Goal: Transaction & Acquisition: Subscribe to service/newsletter

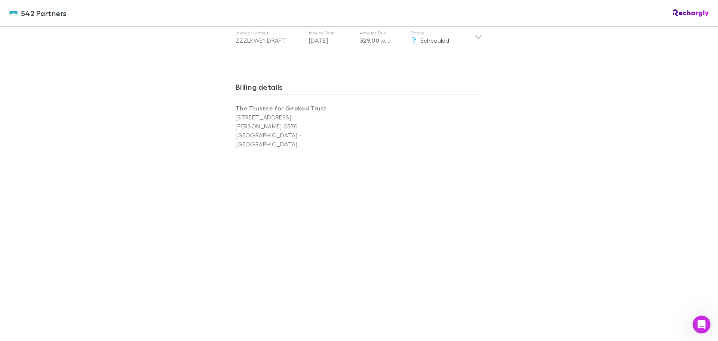
scroll to position [449, 0]
click at [557, 157] on div "542 Partners 542 Partners Software subscriptions agreement 542 Partners has par…" at bounding box center [359, 170] width 718 height 341
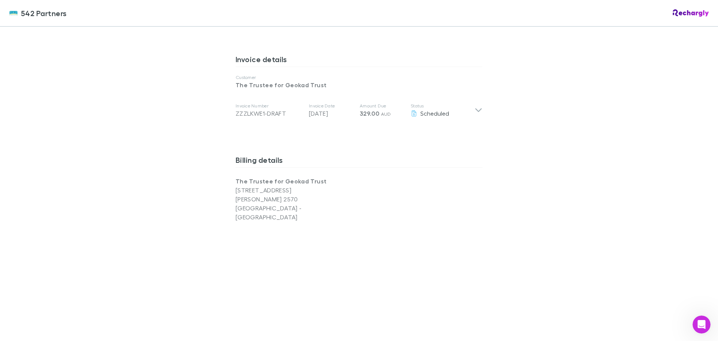
scroll to position [262, 0]
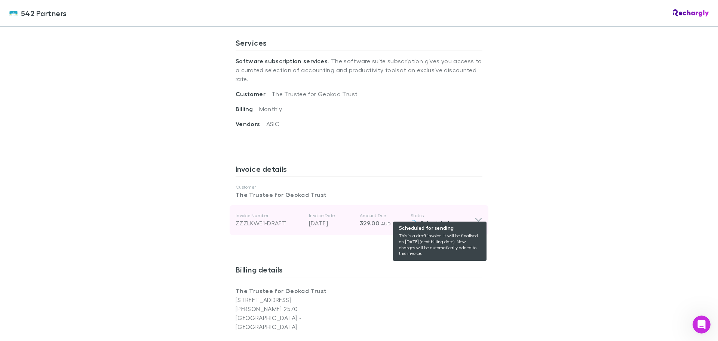
click at [434, 219] on span "Scheduled" at bounding box center [434, 222] width 29 height 7
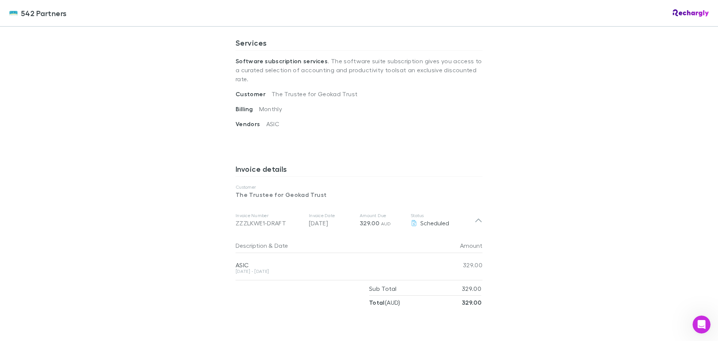
click at [547, 223] on div "542 Partners 542 Partners Software subscriptions agreement 542 Partners has par…" at bounding box center [359, 170] width 718 height 341
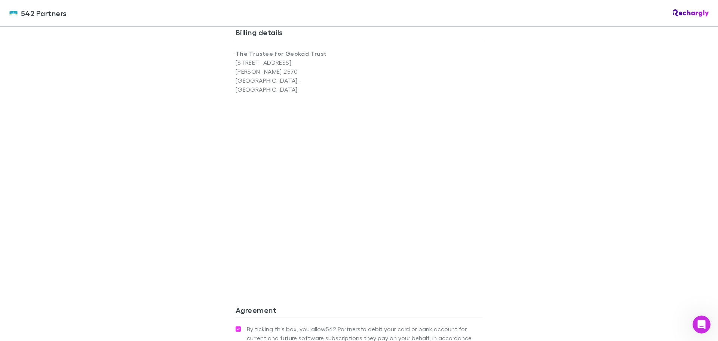
scroll to position [610, 0]
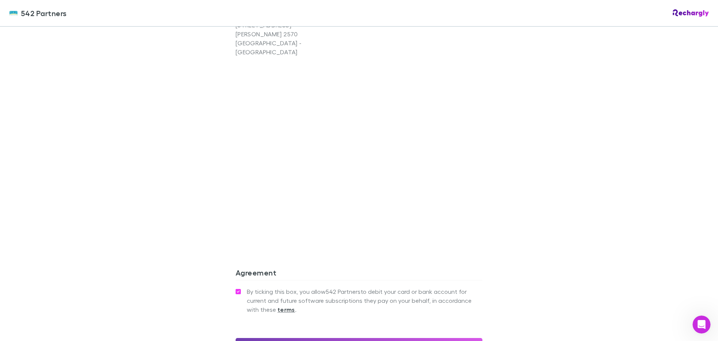
click at [348, 338] on button "Confirm and add payment method" at bounding box center [359, 345] width 247 height 15
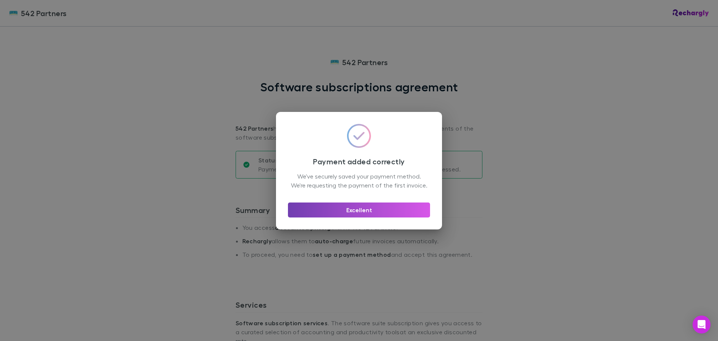
click at [390, 213] on button "Excellent" at bounding box center [359, 209] width 142 height 15
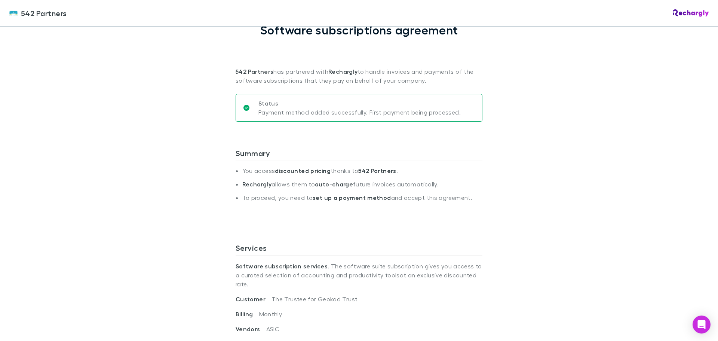
scroll to position [224, 0]
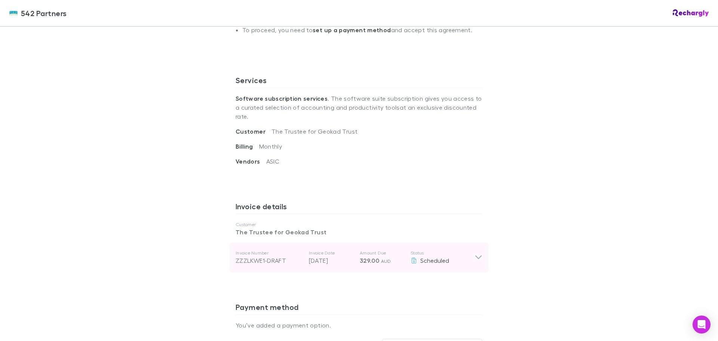
click at [477, 253] on icon at bounding box center [479, 257] width 8 height 9
